Goal: Check status: Check status

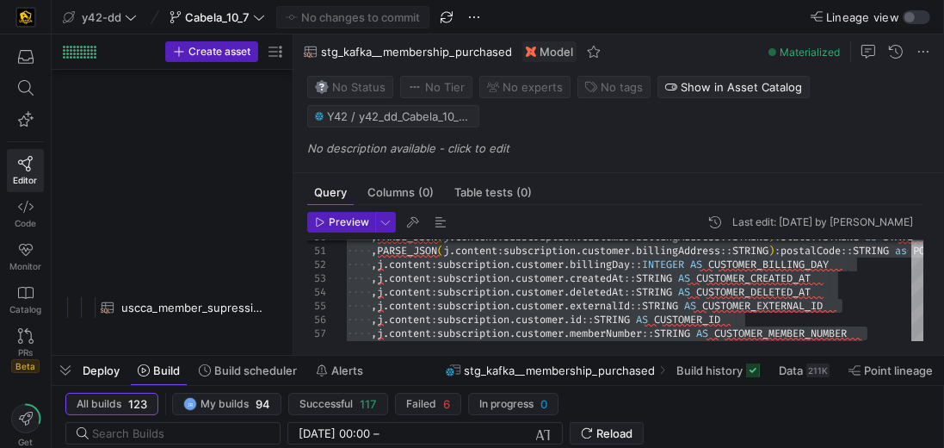
scroll to position [0, 156]
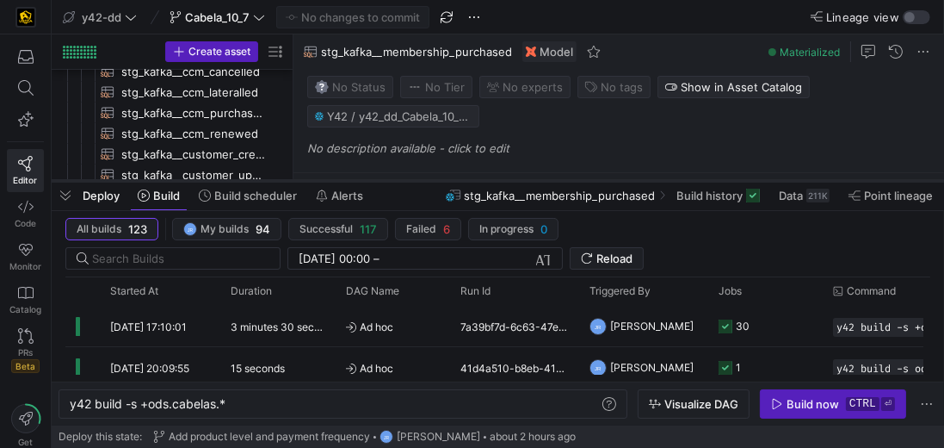
drag, startPoint x: 497, startPoint y: 357, endPoint x: 552, endPoint y: 182, distance: 182.9
click at [552, 182] on div at bounding box center [498, 180] width 893 height 7
click at [618, 192] on span "stg_kafka__membership_purchased" at bounding box center [560, 195] width 191 height 14
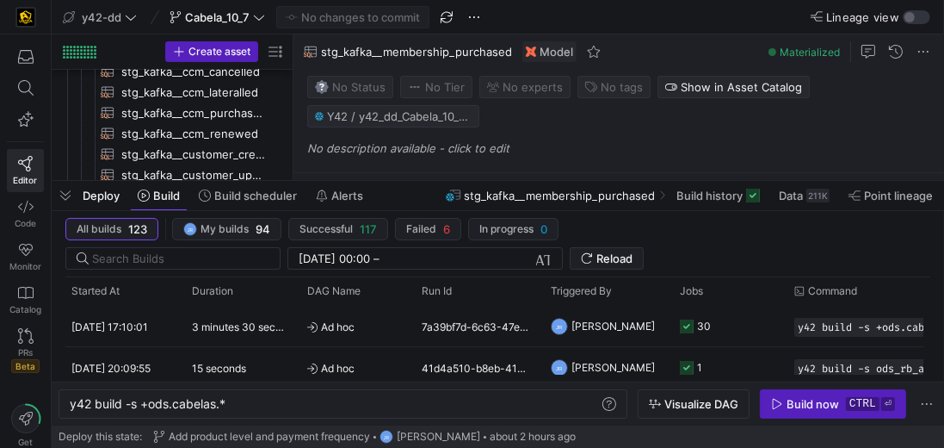
scroll to position [0, 0]
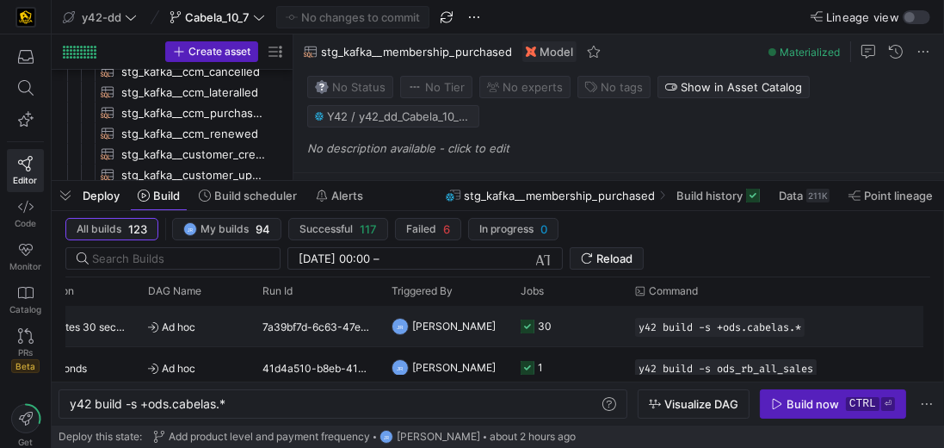
click at [529, 322] on icon "Press SPACE to select this row." at bounding box center [528, 326] width 14 height 14
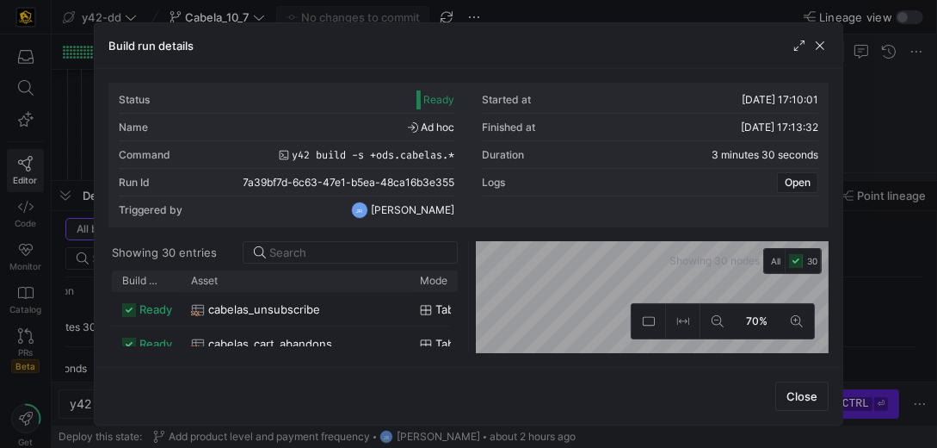
drag, startPoint x: 195, startPoint y: 269, endPoint x: 404, endPoint y: 300, distance: 210.5
click at [404, 300] on div "Build status Asset Mode 1" at bounding box center [285, 311] width 346 height 83
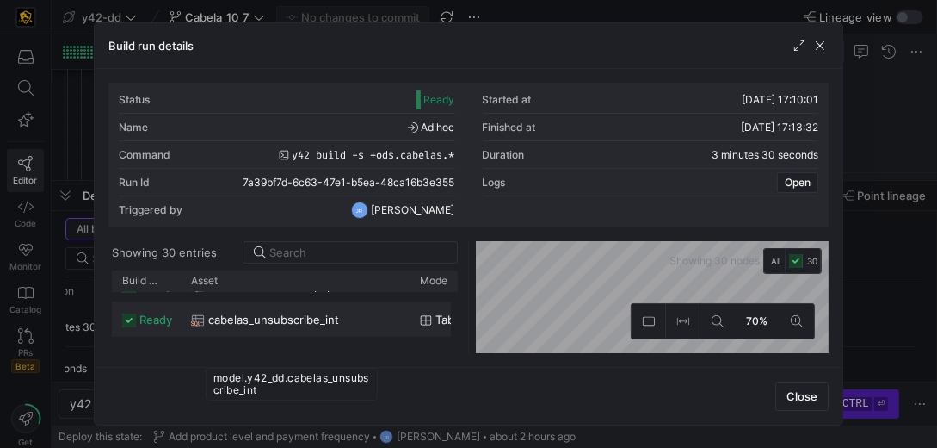
scroll to position [230, 0]
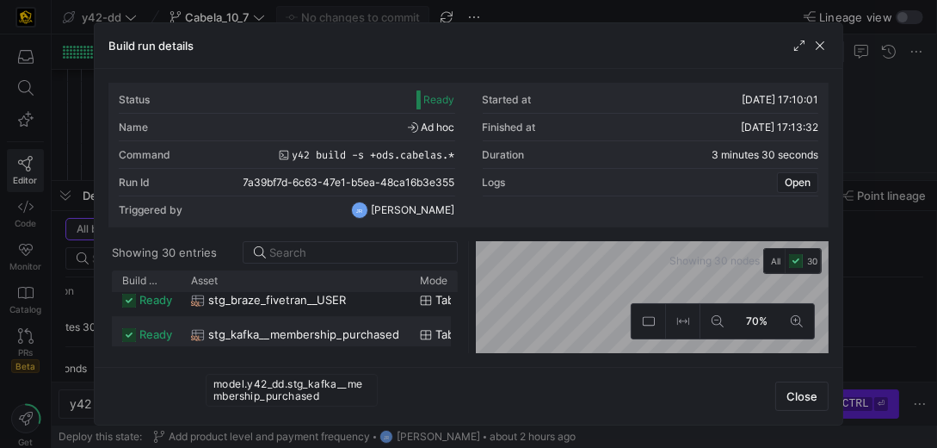
click at [300, 333] on span "stg_kafka__membership_purchased" at bounding box center [303, 335] width 191 height 34
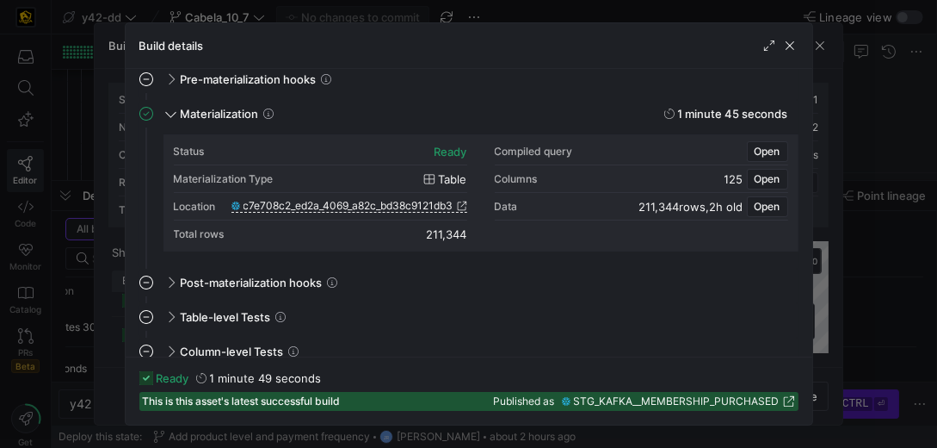
click at [785, 397] on icon at bounding box center [789, 401] width 12 height 12
click at [362, 208] on span "c7e708c2_ed2a_4069_a82c_bd38c9121db3" at bounding box center [349, 206] width 210 height 12
